Goal: Task Accomplishment & Management: Manage account settings

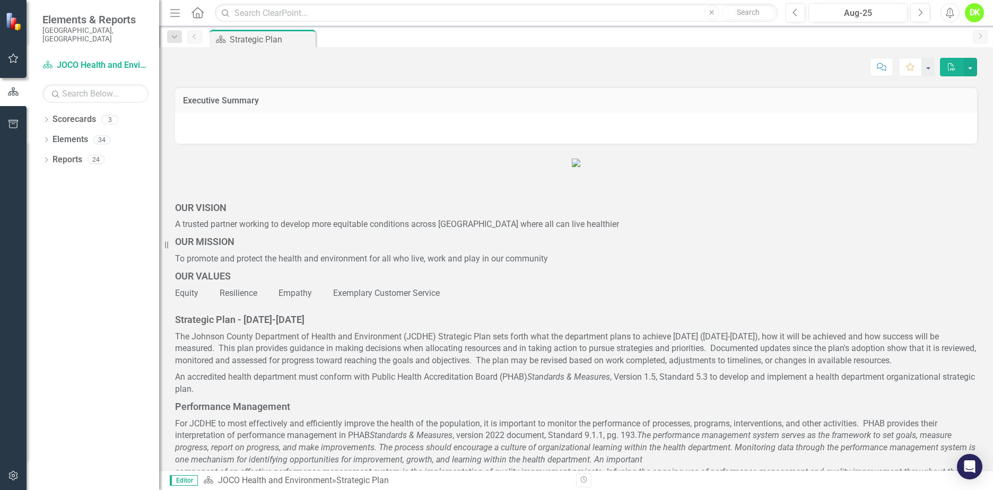
click at [49, 118] on icon "Dropdown" at bounding box center [45, 121] width 7 height 6
click at [54, 136] on icon "Dropdown" at bounding box center [52, 139] width 8 height 6
click at [94, 174] on link "DHE Dept Operations PM Scorecard" at bounding box center [114, 180] width 90 height 12
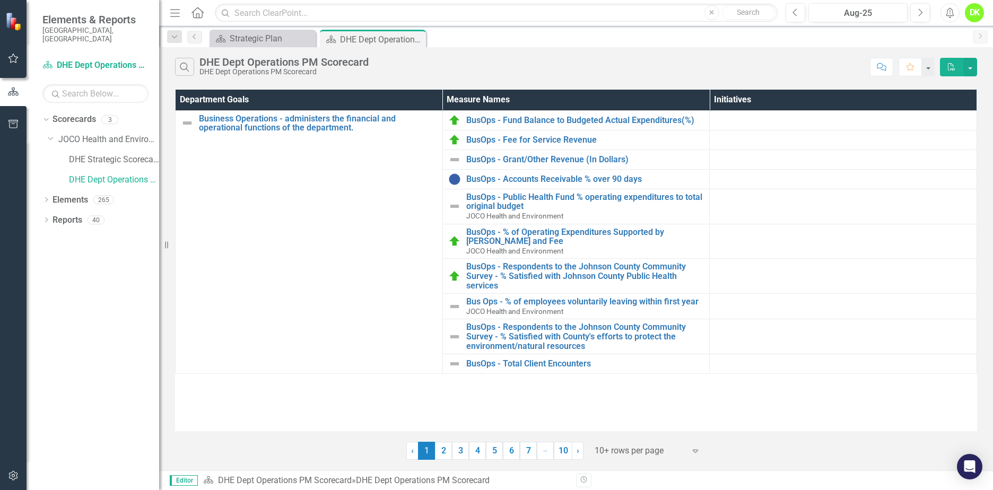
click at [447, 453] on link "2" at bounding box center [443, 451] width 17 height 18
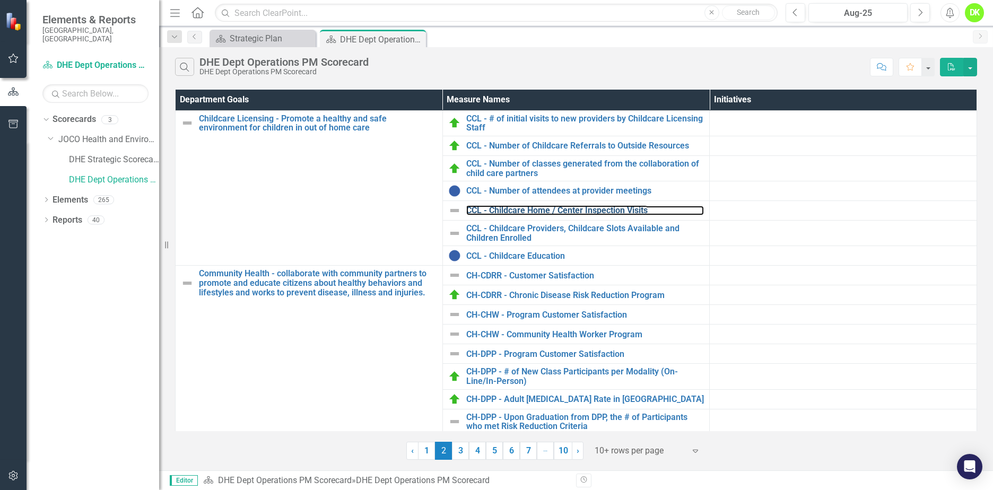
click at [621, 211] on link "CCL - Childcare Home / Center Inspection Visits" at bounding box center [585, 211] width 238 height 10
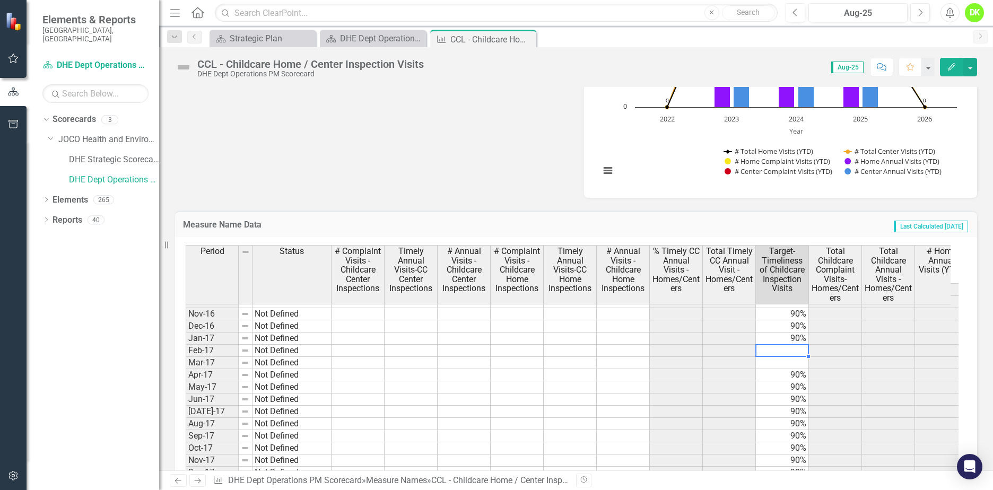
click at [786, 351] on tbody "Sep-16 Not Defined 90% 0 0 Oct-16 Not Defined 90% 0 0 Nov-16 Not Defined 90% 0 …" at bounding box center [710, 484] width 1048 height 403
click at [786, 351] on td at bounding box center [782, 351] width 53 height 12
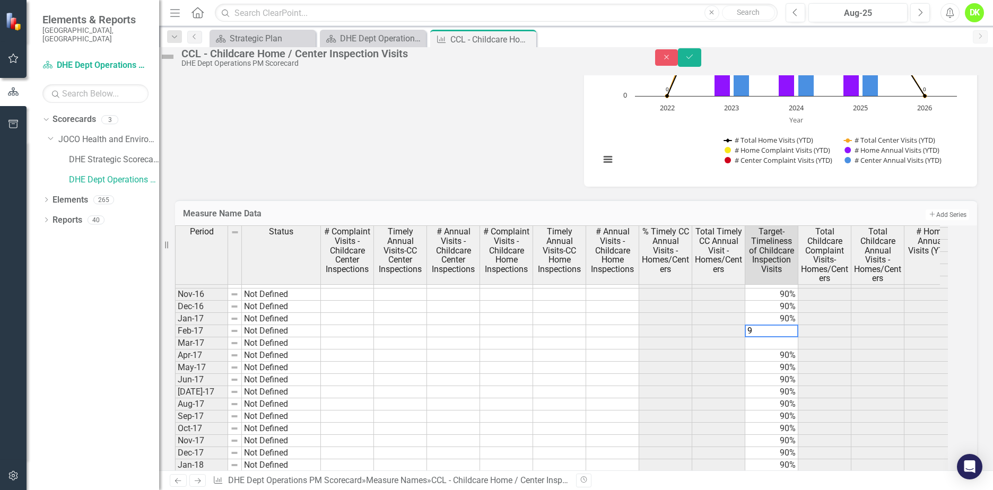
type textarea "90"
click at [694, 60] on icon "Save" at bounding box center [690, 56] width 10 height 7
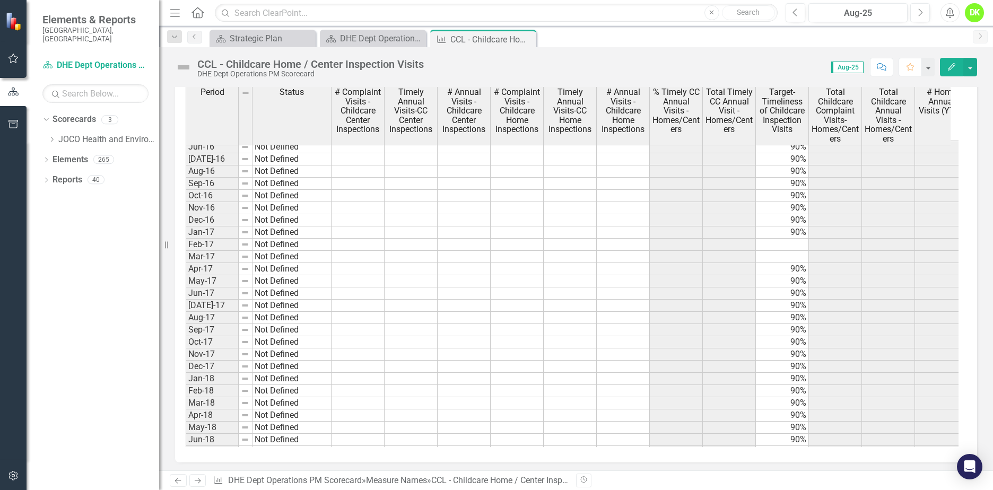
click at [786, 242] on tbody "Jun-16 Not Defined 90% 0 0 [DATE]-16 Not Defined 90% 0 0 Aug-16 Not Defined 90%…" at bounding box center [710, 342] width 1048 height 403
click at [786, 242] on td at bounding box center [782, 245] width 53 height 12
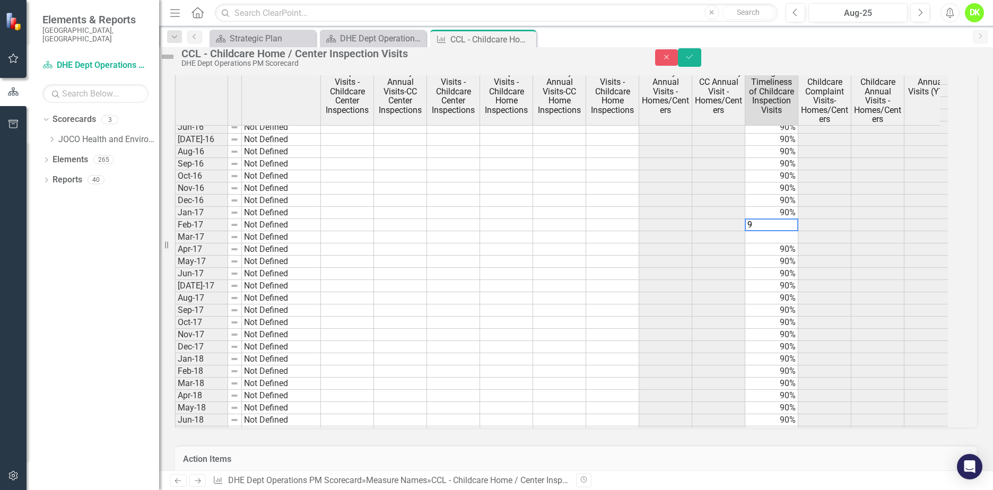
type textarea "90"
click at [701, 64] on button "Save" at bounding box center [689, 57] width 23 height 19
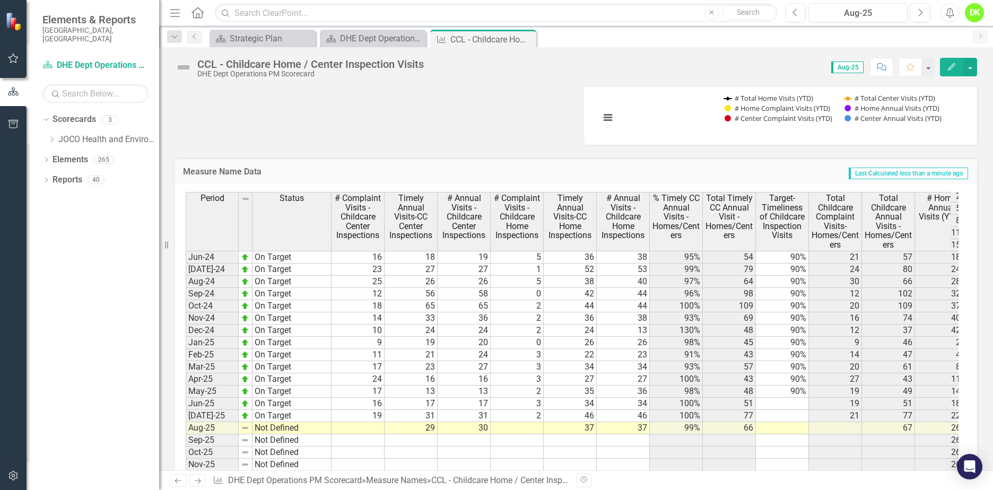
click at [780, 403] on tbody "Nov-22 Not Defined 90% 0 0 Dec-22 Not Defined 90% 0 0 Jan-23 Not Defined 9 27 2…" at bounding box center [710, 306] width 1048 height 574
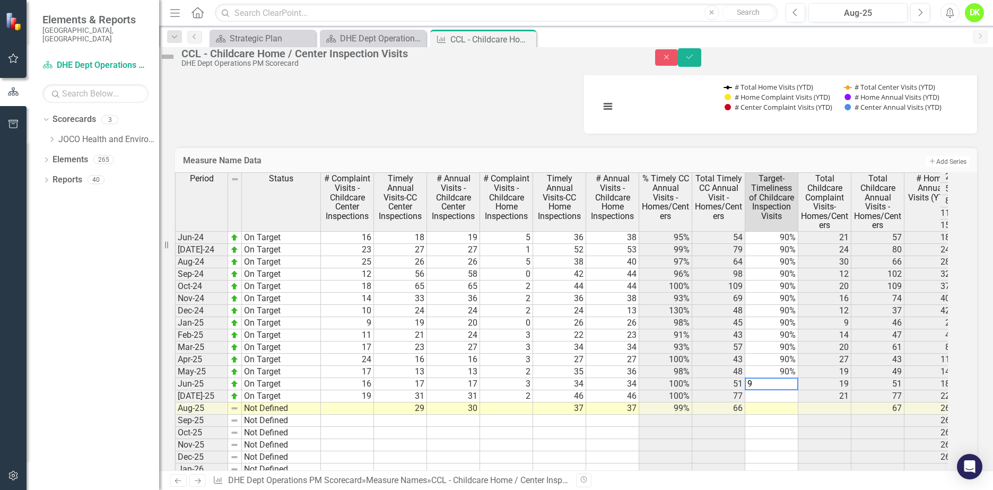
type textarea "90"
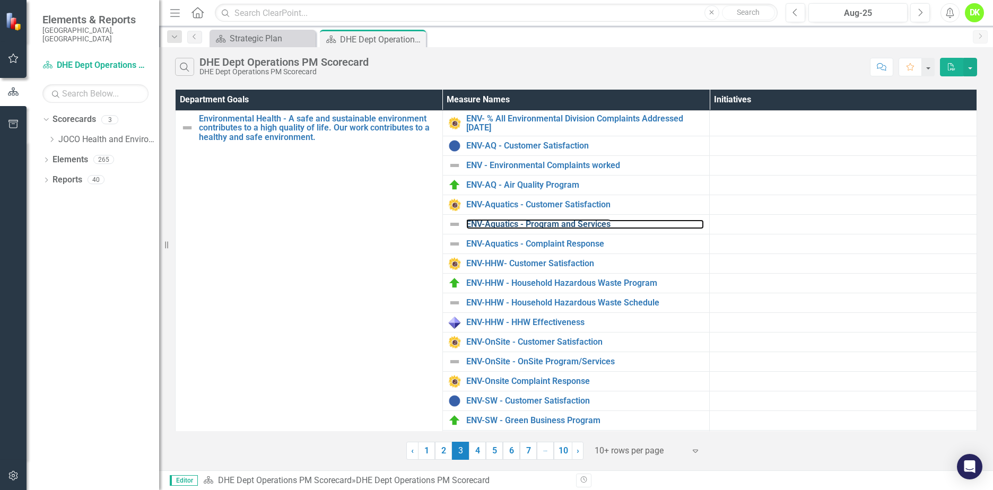
click at [536, 221] on link "ENV-Aquatics - Program and Services" at bounding box center [585, 225] width 238 height 10
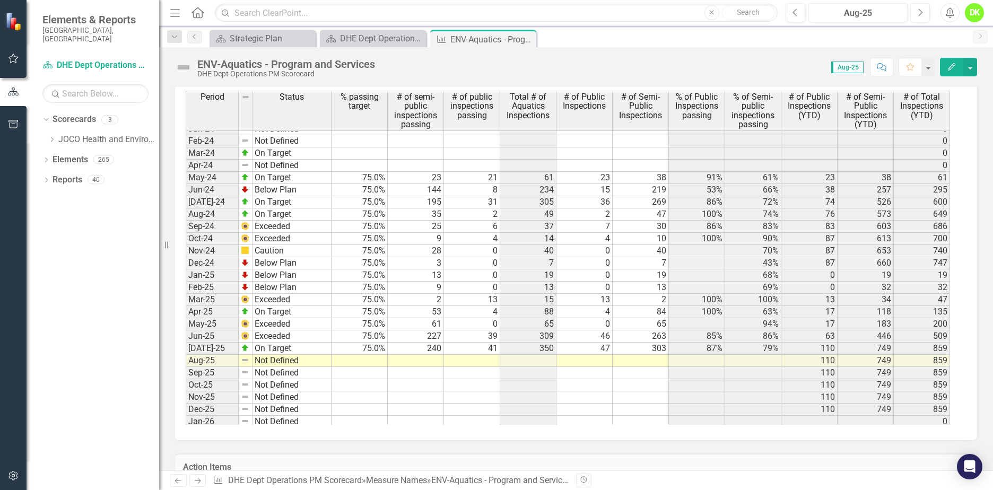
click at [0, 0] on icon "Close" at bounding box center [0, 0] width 0 height 0
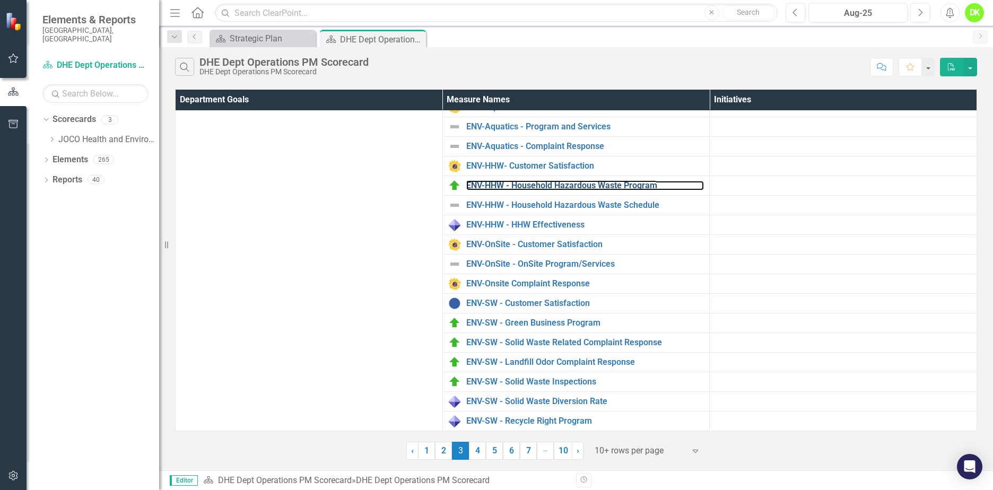
click at [577, 187] on link "ENV-HHW - Household Hazardous Waste Program" at bounding box center [585, 186] width 238 height 10
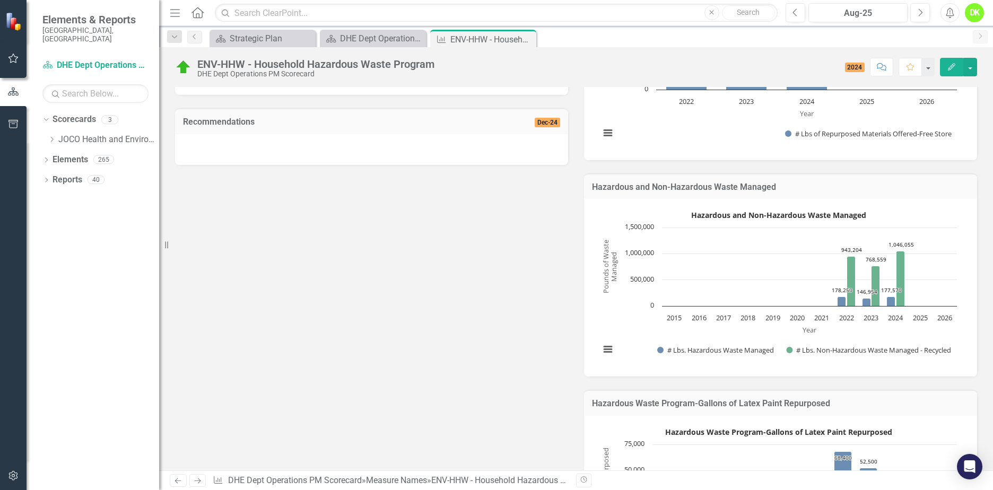
click at [0, 0] on icon "Close" at bounding box center [0, 0] width 0 height 0
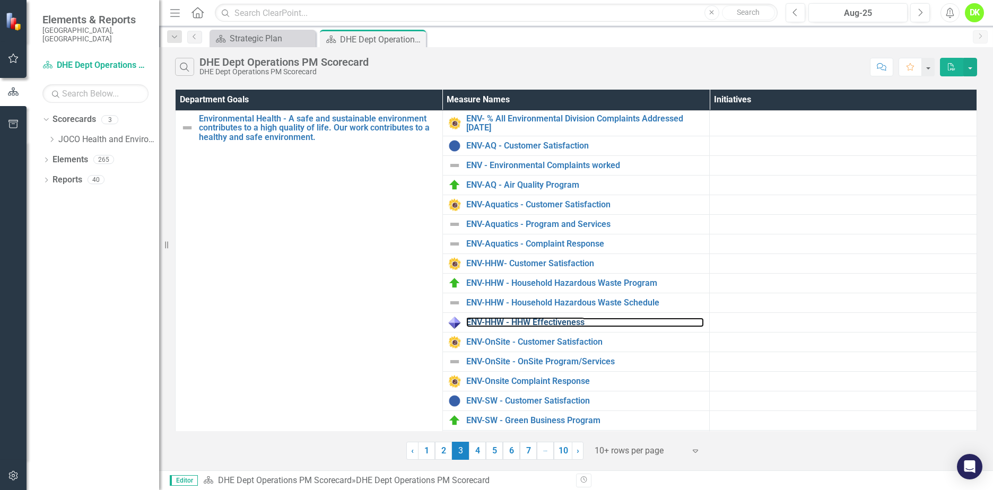
click at [568, 321] on link "ENV-HHW - HHW Effectiveness" at bounding box center [585, 323] width 238 height 10
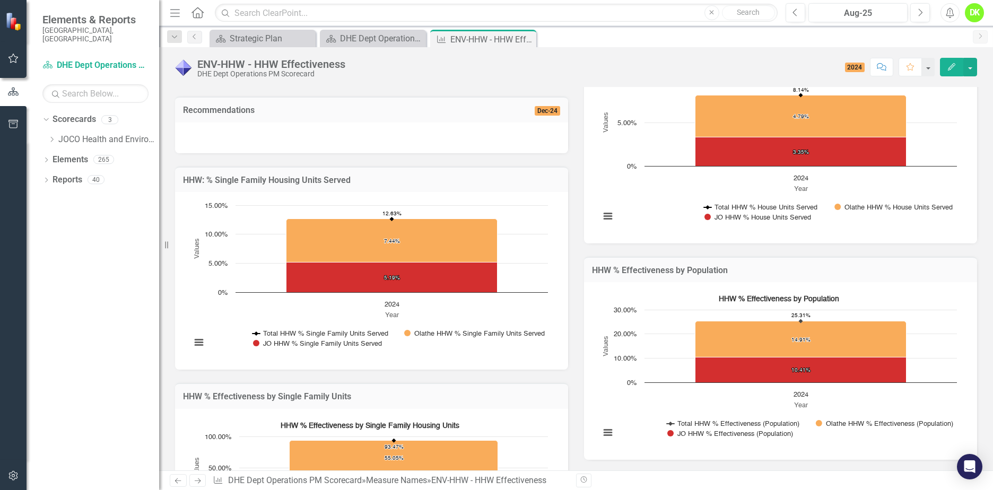
scroll to position [318, 0]
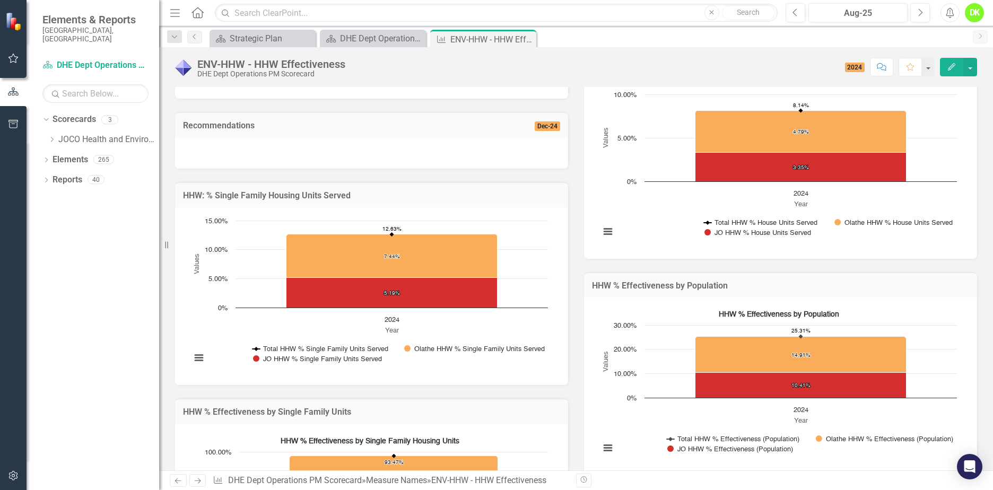
click at [0, 0] on icon "Close" at bounding box center [0, 0] width 0 height 0
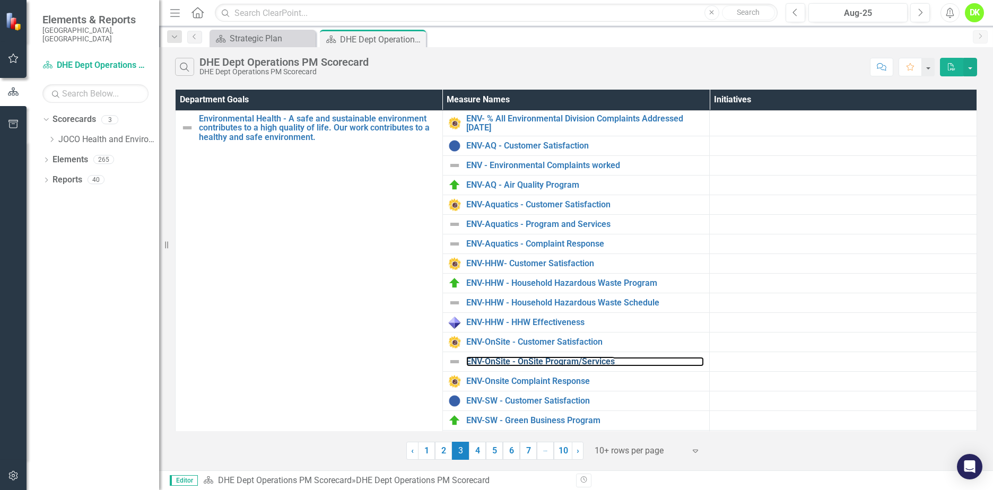
click at [578, 362] on link "ENV-OnSite - OnSite Program/Services" at bounding box center [585, 362] width 238 height 10
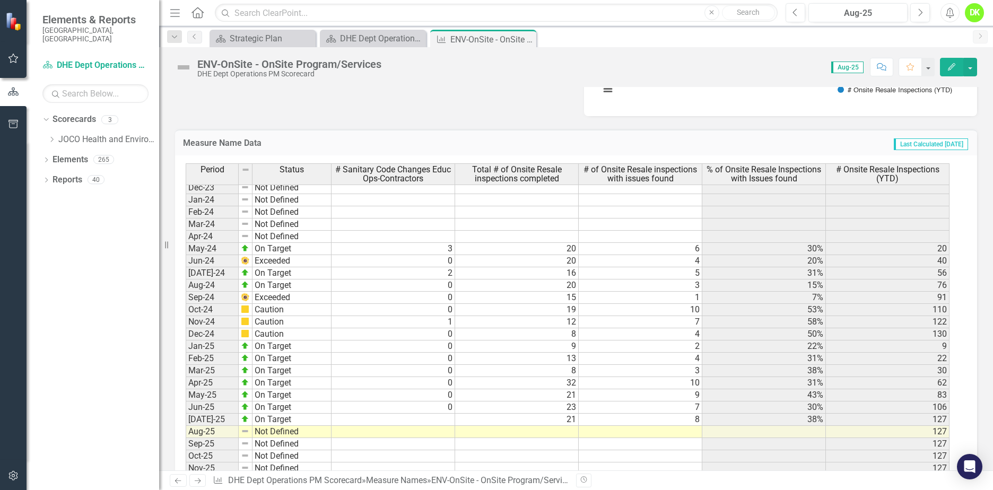
scroll to position [1375, 0]
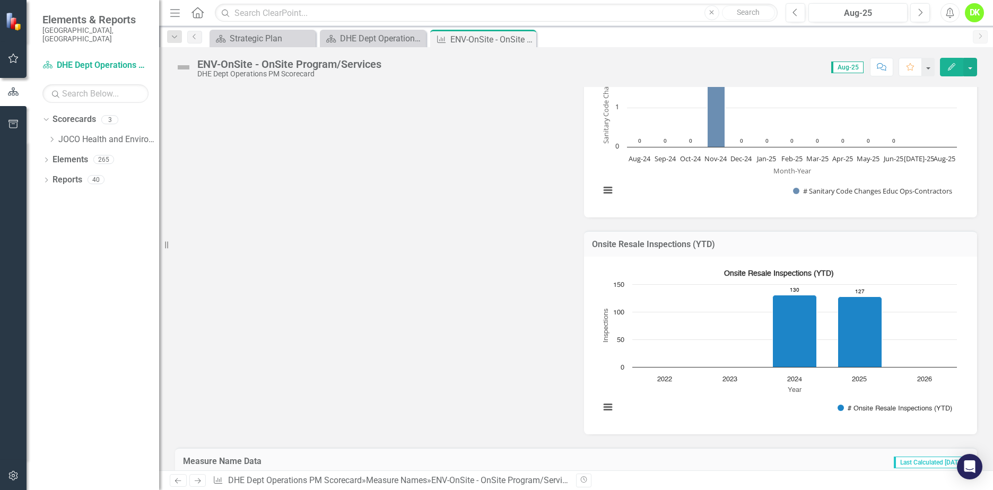
click at [0, 0] on icon "Close" at bounding box center [0, 0] width 0 height 0
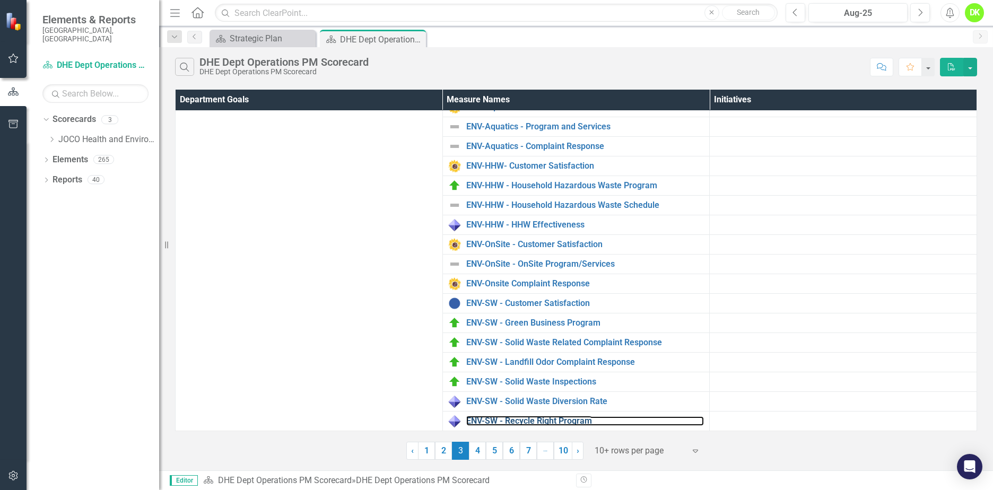
click at [511, 421] on link "ENV-SW - Recycle Right Program" at bounding box center [585, 421] width 238 height 10
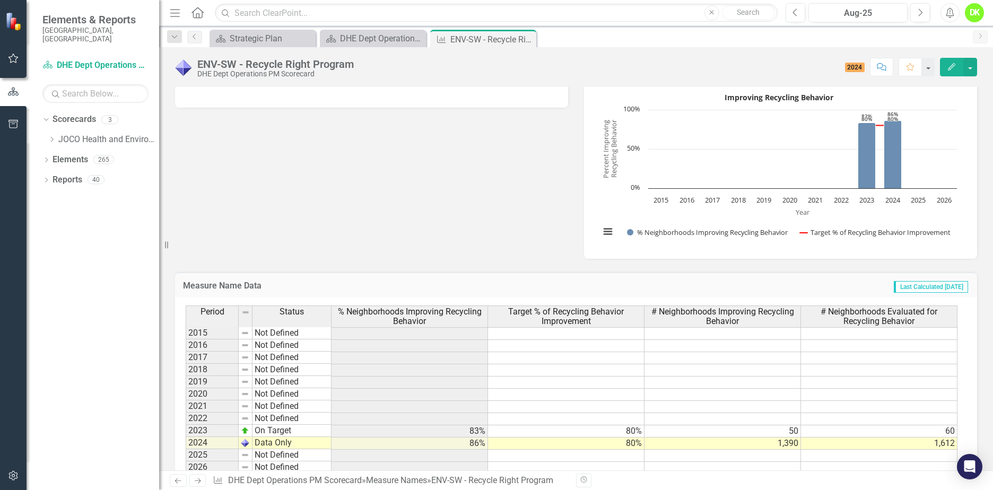
click at [0, 0] on icon "Close" at bounding box center [0, 0] width 0 height 0
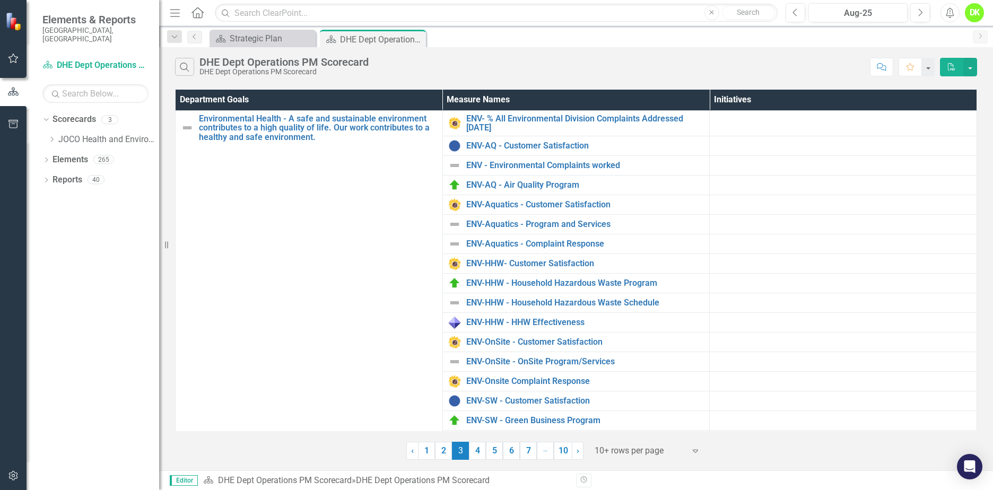
click at [479, 455] on link "4" at bounding box center [477, 451] width 17 height 18
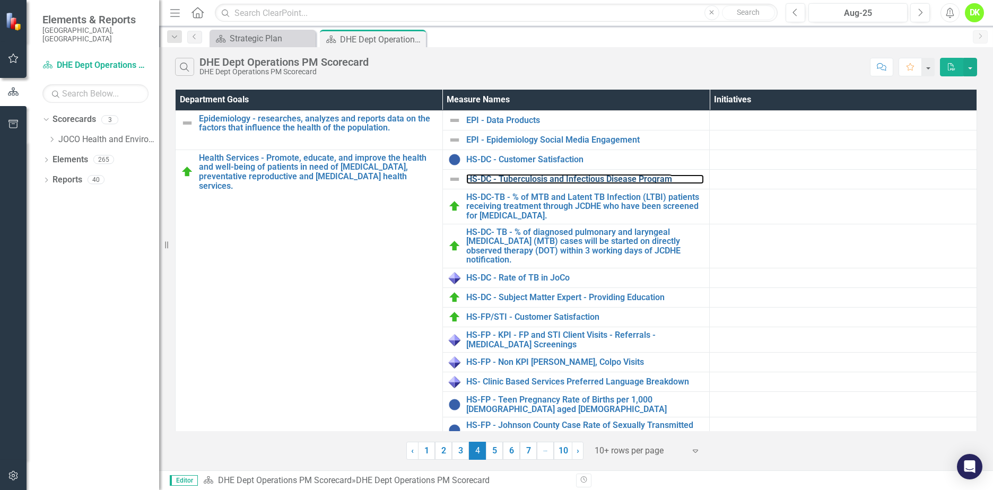
click at [601, 177] on link "HS-DC - Tuberculosis and Infectious Disease Program" at bounding box center [585, 180] width 238 height 10
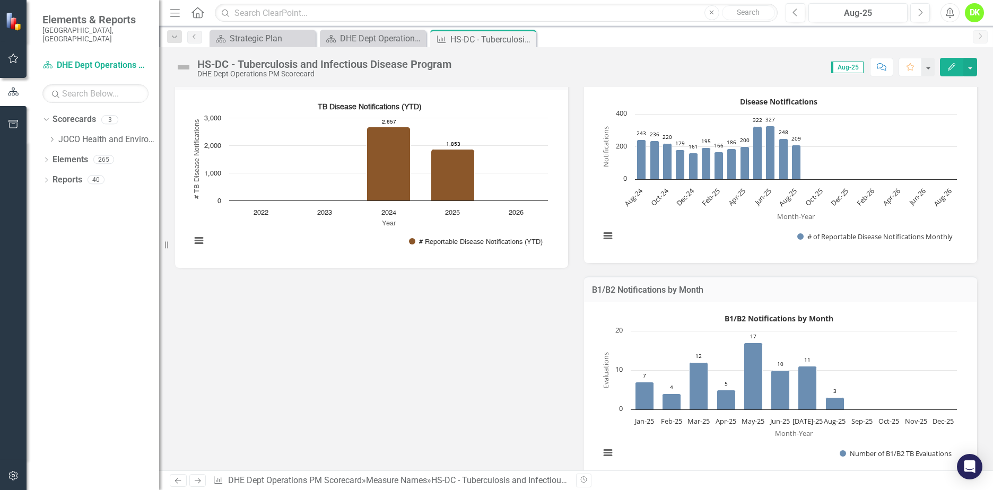
scroll to position [477, 0]
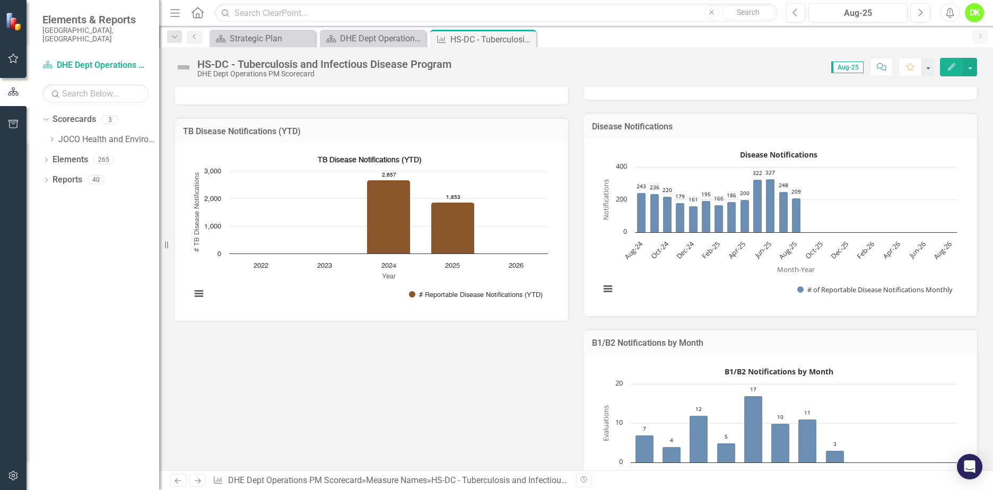
click at [0, 0] on icon "Close" at bounding box center [0, 0] width 0 height 0
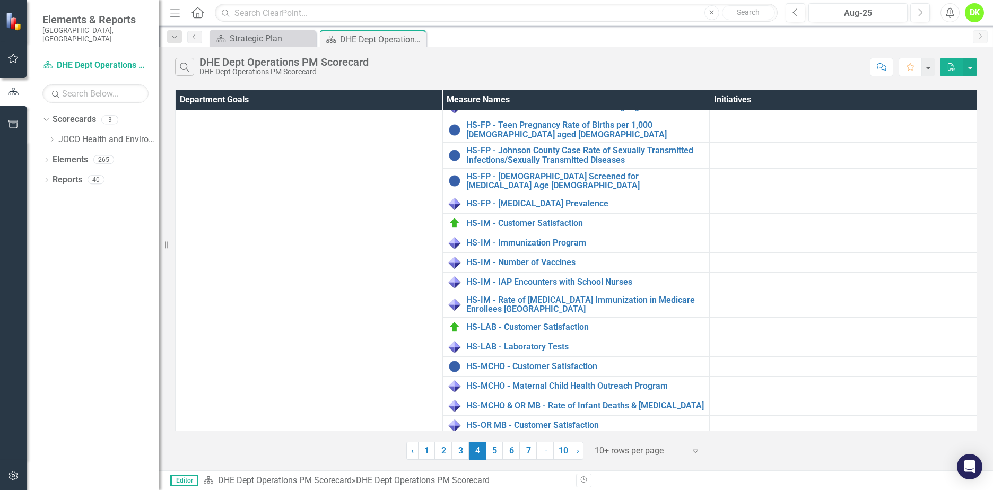
scroll to position [212, 0]
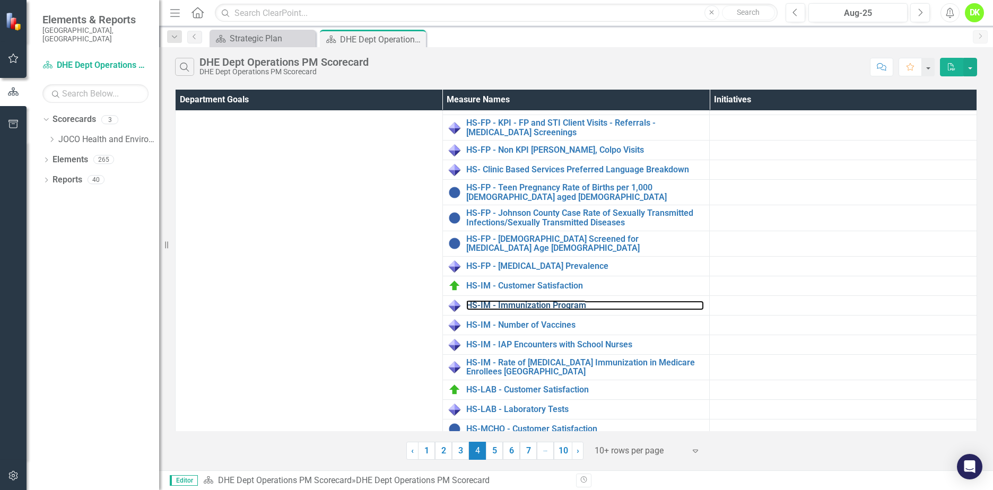
click at [572, 301] on link "HS-IM - Immunization Program" at bounding box center [585, 306] width 238 height 10
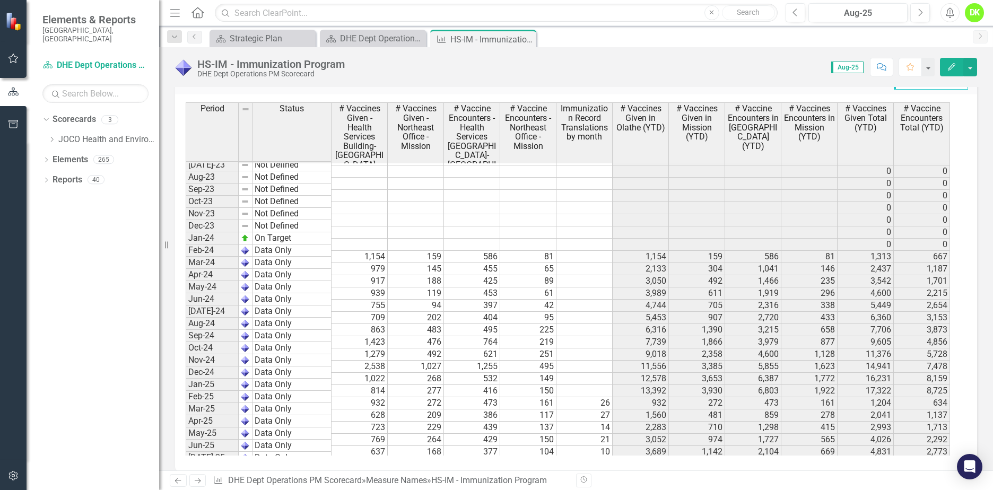
scroll to position [1273, 0]
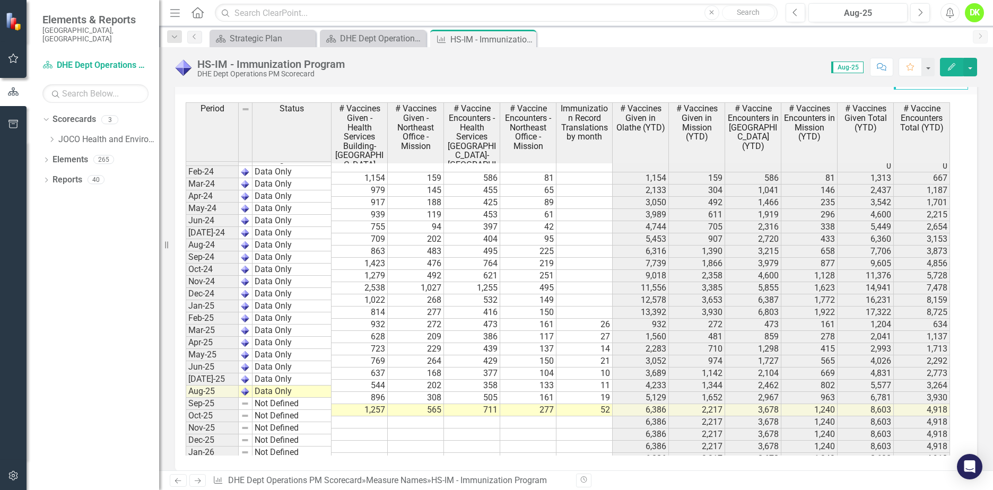
click at [0, 0] on icon "Close" at bounding box center [0, 0] width 0 height 0
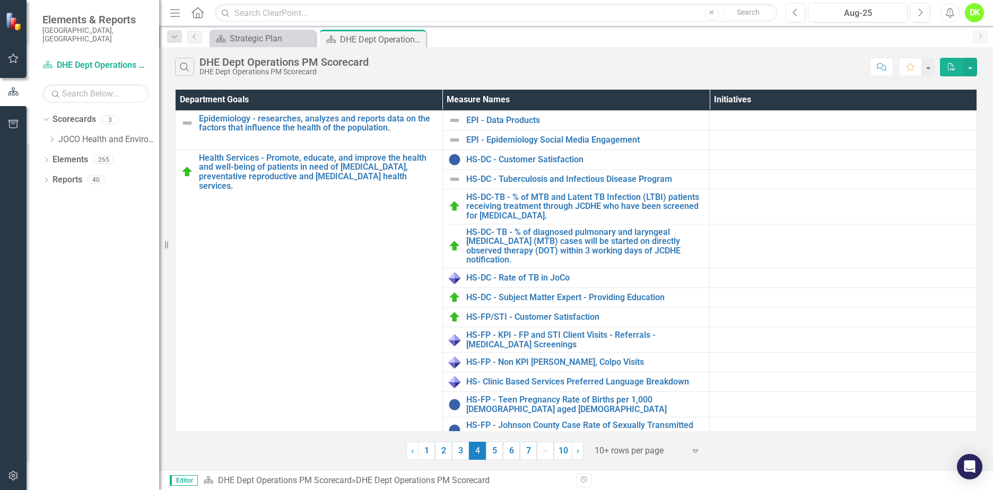
click at [496, 456] on link "5" at bounding box center [494, 451] width 17 height 18
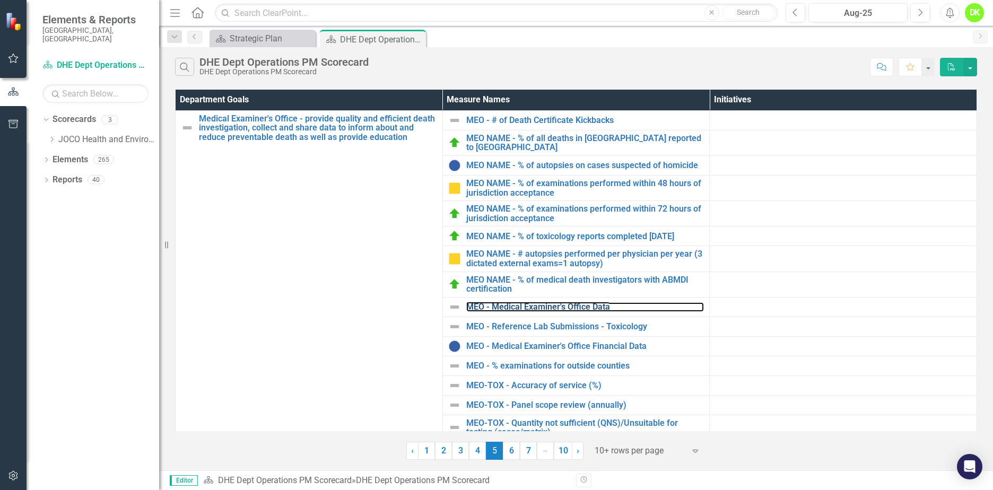
click at [533, 312] on link "MEO - Medical Examiner's Office Data" at bounding box center [585, 307] width 238 height 10
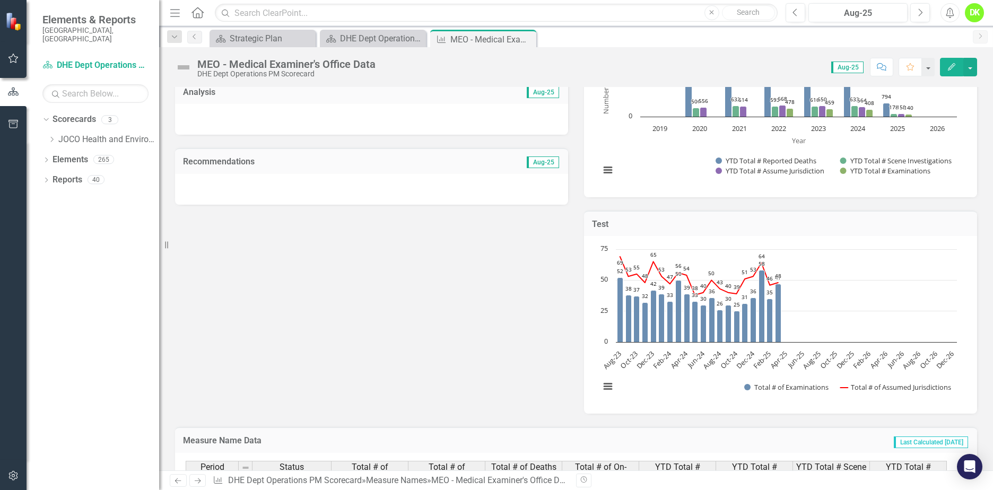
scroll to position [159, 0]
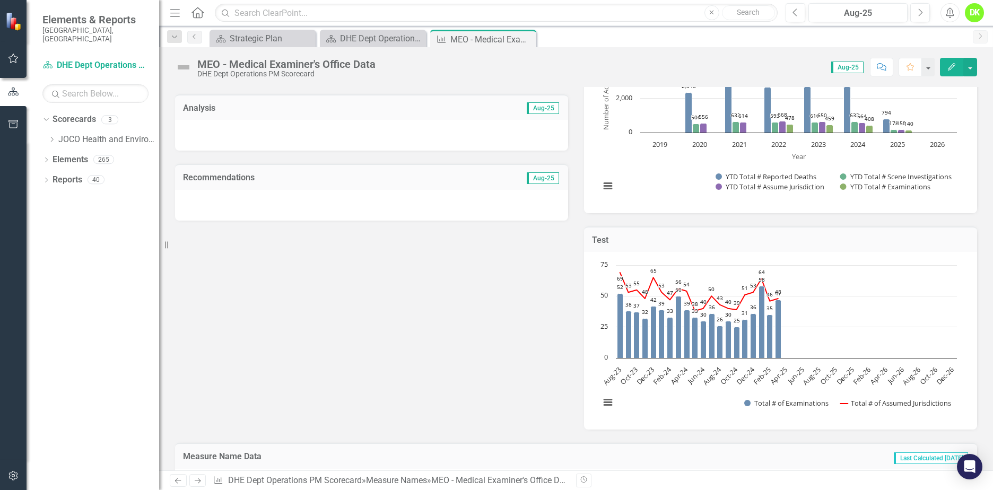
click at [0, 0] on icon "Close" at bounding box center [0, 0] width 0 height 0
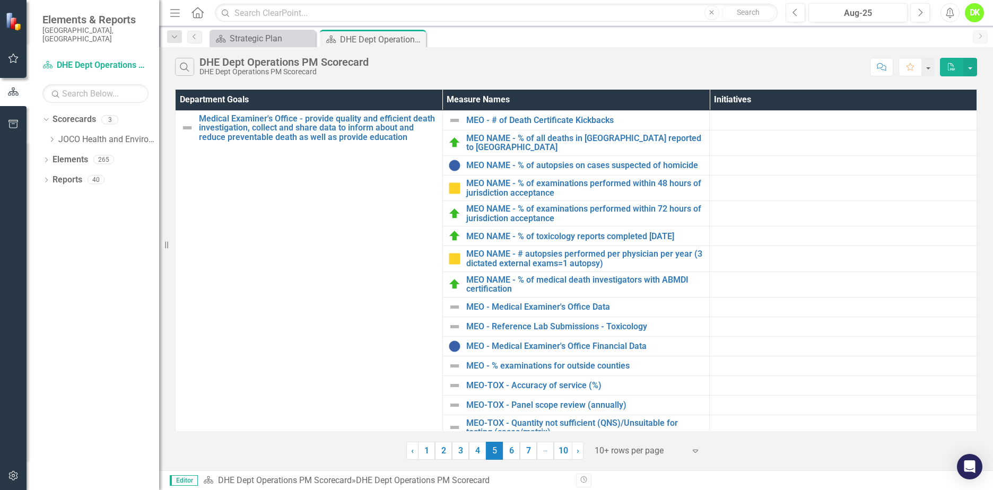
click at [511, 451] on link "6" at bounding box center [511, 451] width 17 height 18
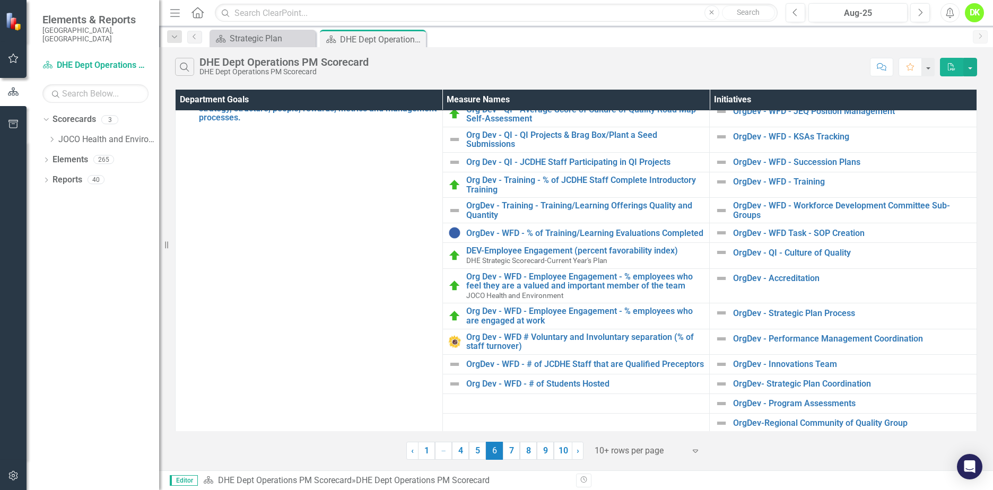
scroll to position [66, 0]
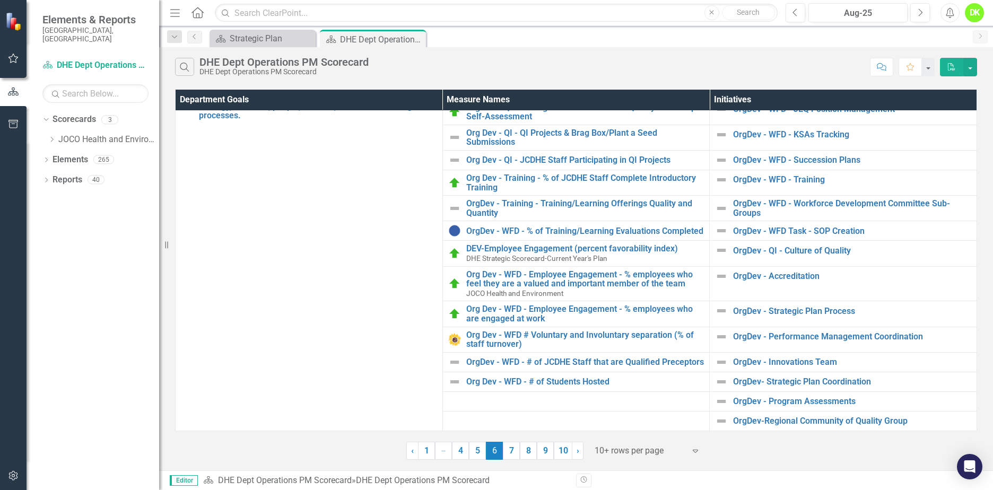
click at [511, 456] on link "7" at bounding box center [511, 451] width 17 height 18
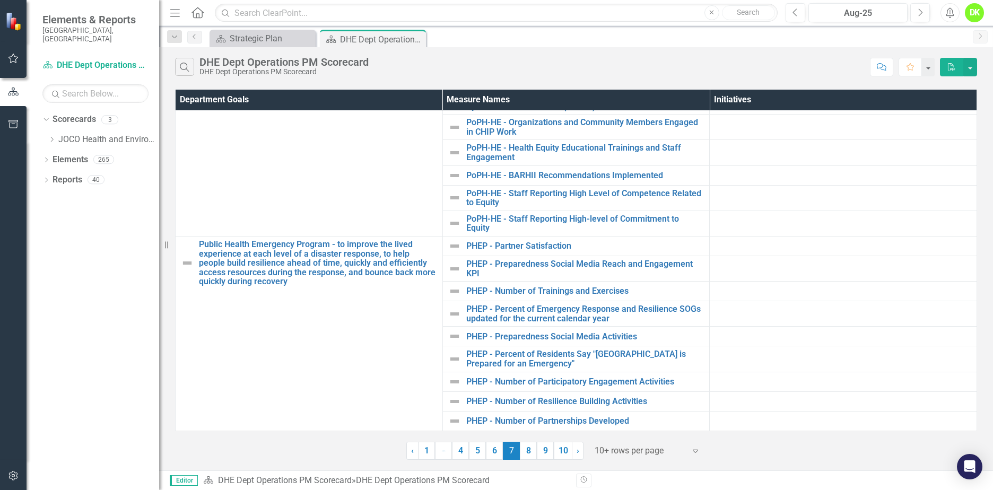
scroll to position [75, 0]
